Goal: Transaction & Acquisition: Register for event/course

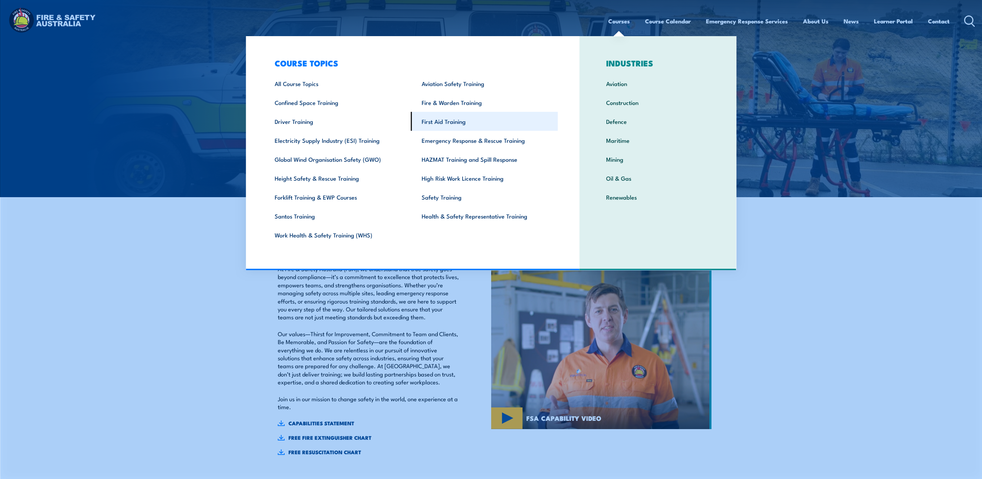
click at [437, 119] on link "First Aid Training" at bounding box center [484, 121] width 147 height 19
